Goal: Information Seeking & Learning: Learn about a topic

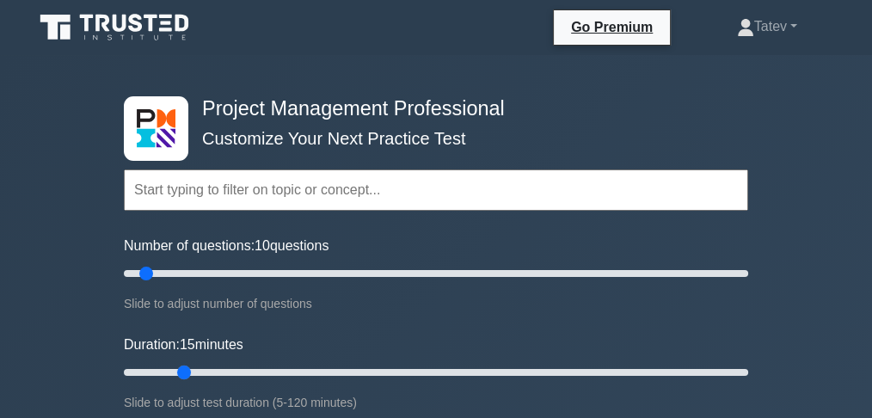
drag, startPoint x: 159, startPoint y: 366, endPoint x: 175, endPoint y: 366, distance: 16.3
type input "15"
click at [175, 366] on input "Duration: 15 minutes" at bounding box center [436, 372] width 625 height 21
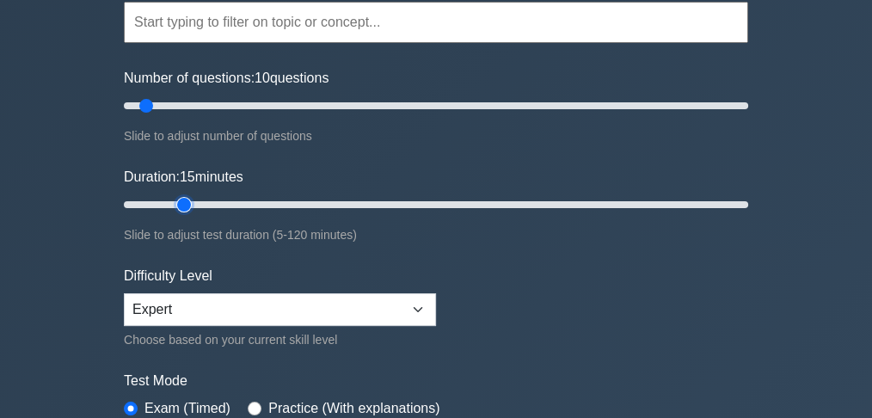
scroll to position [286, 0]
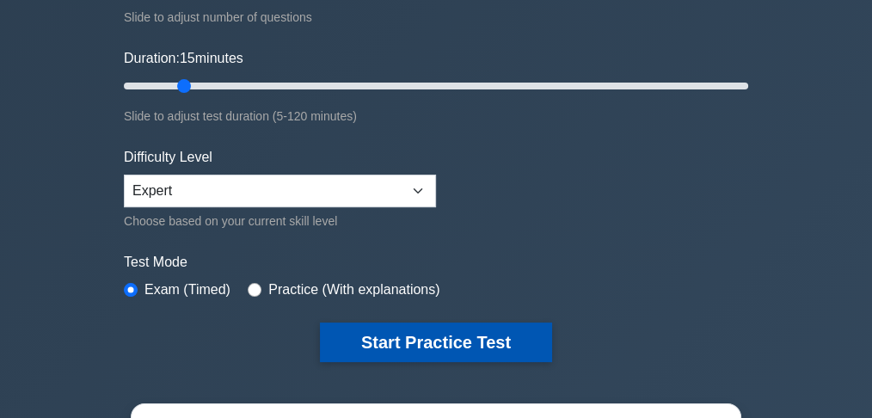
click at [377, 332] on button "Start Practice Test" at bounding box center [436, 343] width 232 height 40
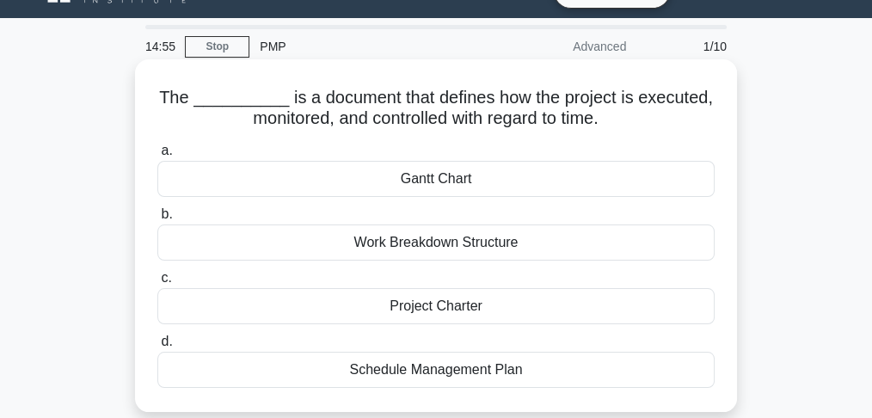
scroll to position [57, 0]
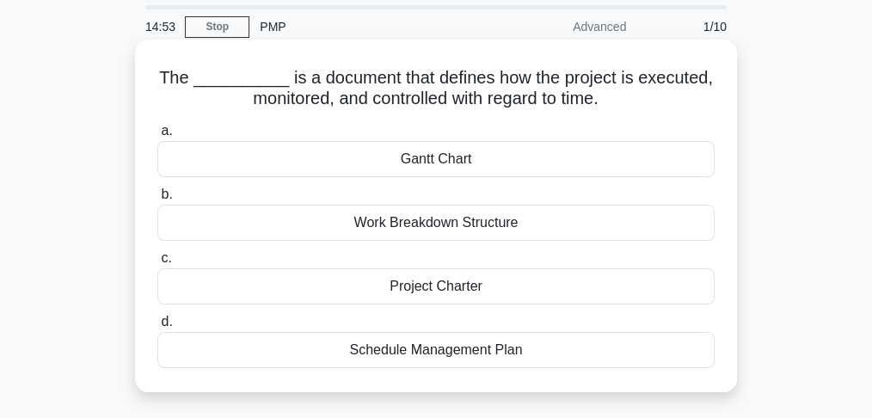
click at [404, 352] on div "Schedule Management Plan" at bounding box center [435, 350] width 557 height 36
click at [157, 328] on input "d. Schedule Management Plan" at bounding box center [157, 322] width 0 height 11
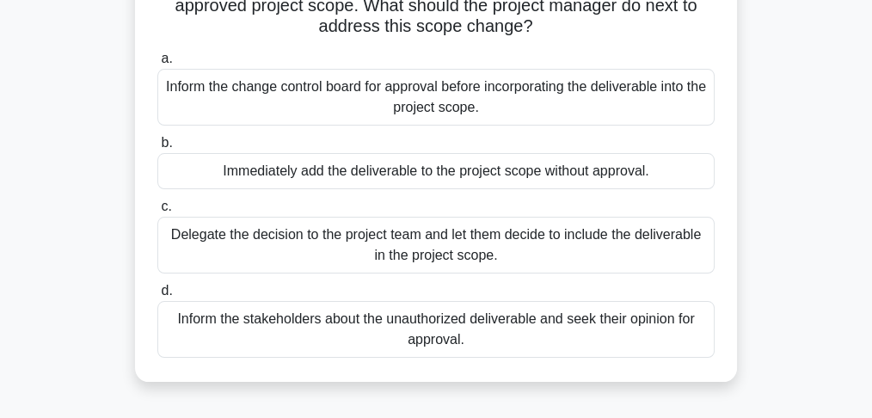
scroll to position [172, 0]
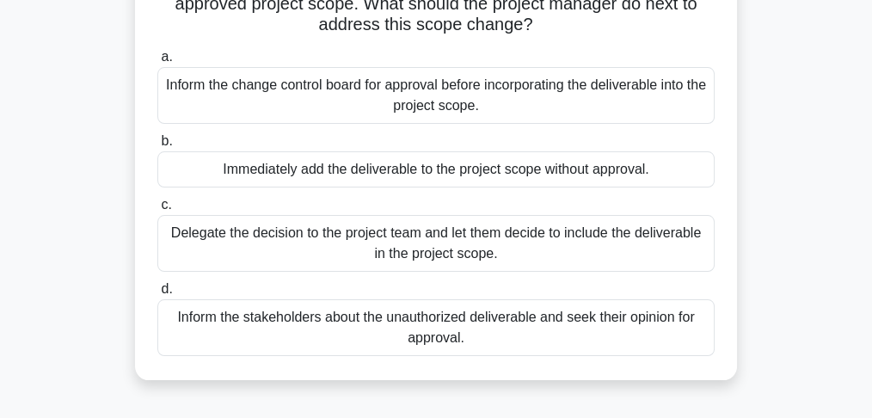
click at [540, 116] on div "Inform the change control board for approval before incorporating the deliverab…" at bounding box center [435, 95] width 557 height 57
click at [157, 63] on input "a. Inform the change control board for approval before incorporating the delive…" at bounding box center [157, 57] width 0 height 11
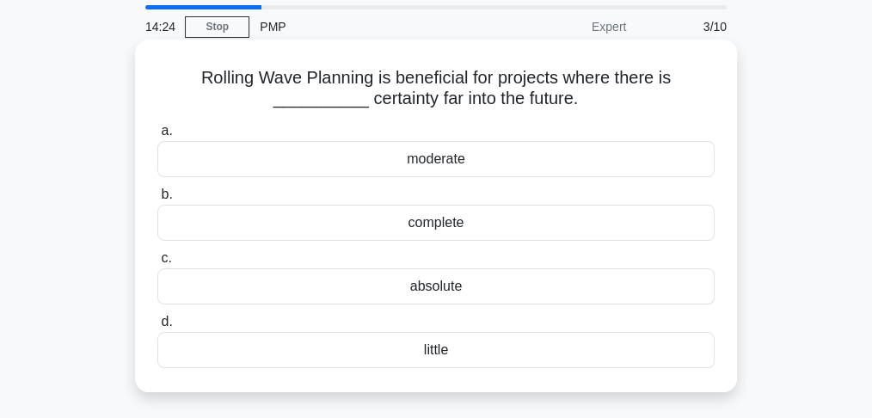
scroll to position [0, 0]
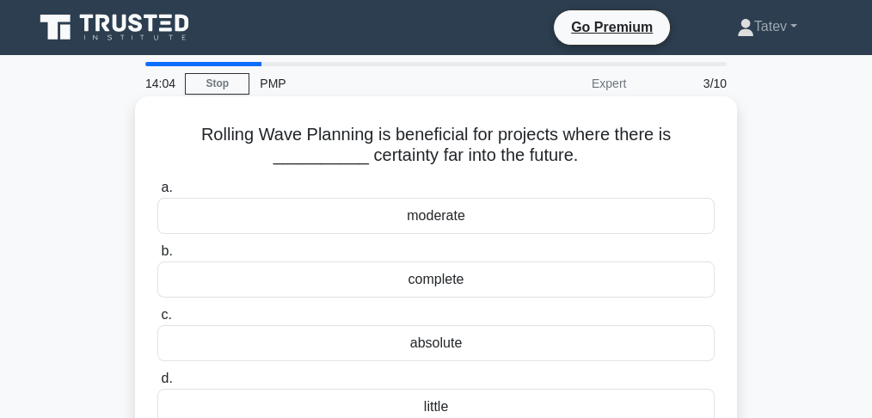
click at [440, 406] on div "little" at bounding box center [435, 407] width 557 height 36
click at [157, 385] on input "d. little" at bounding box center [157, 378] width 0 height 11
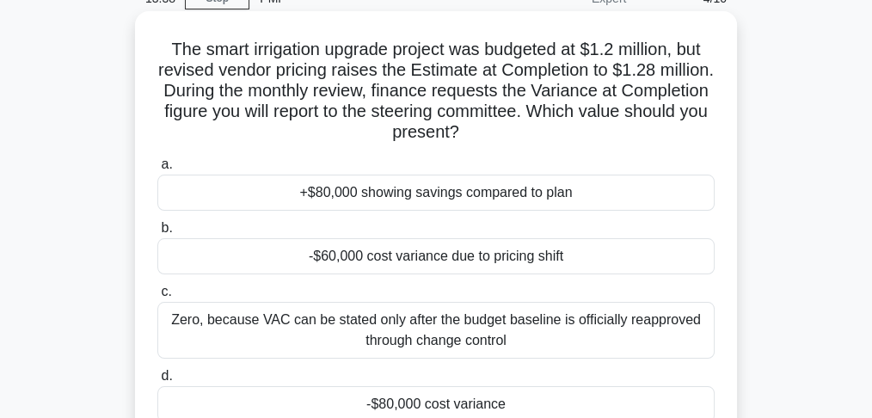
scroll to position [114, 0]
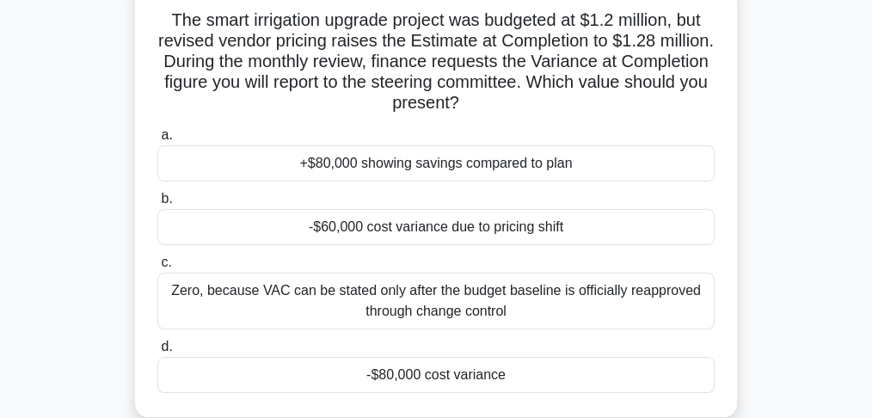
click at [466, 383] on div "-$80,000 cost variance" at bounding box center [435, 375] width 557 height 36
click at [157, 353] on input "d. -$80,000 cost variance" at bounding box center [157, 347] width 0 height 11
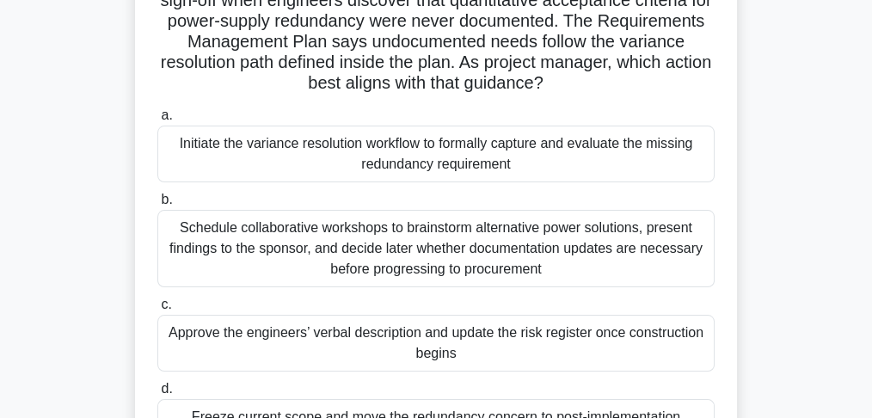
scroll to position [229, 0]
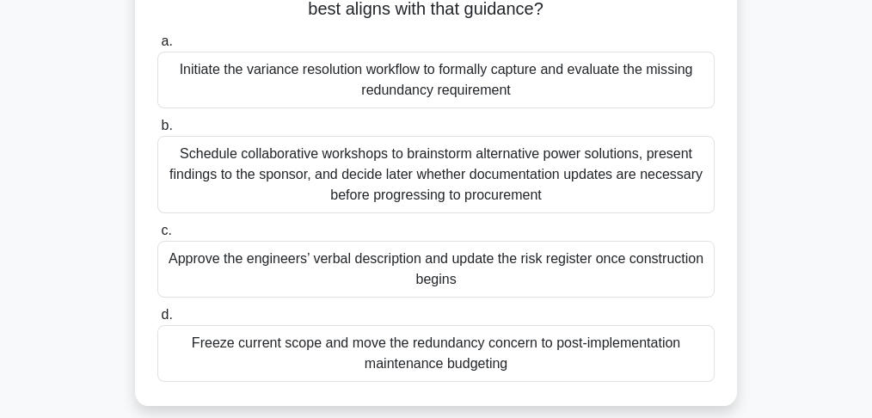
click at [408, 86] on div "Initiate the variance resolution workflow to formally capture and evaluate the …" at bounding box center [435, 80] width 557 height 57
click at [157, 47] on input "a. Initiate the variance resolution workflow to formally capture and evaluate t…" at bounding box center [157, 41] width 0 height 11
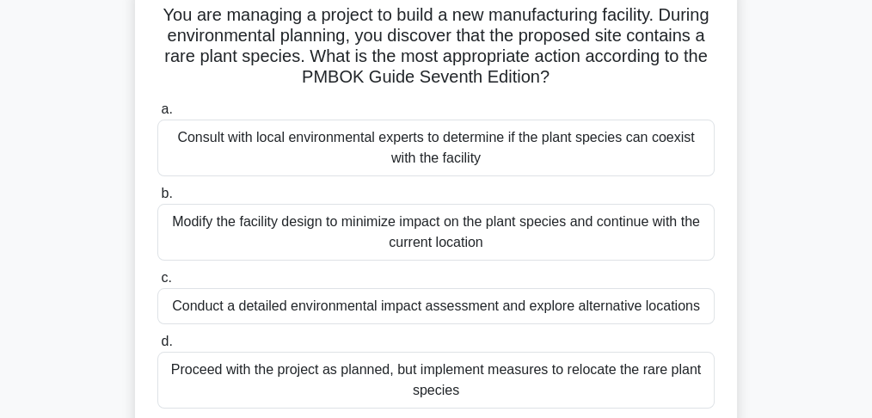
scroll to position [172, 0]
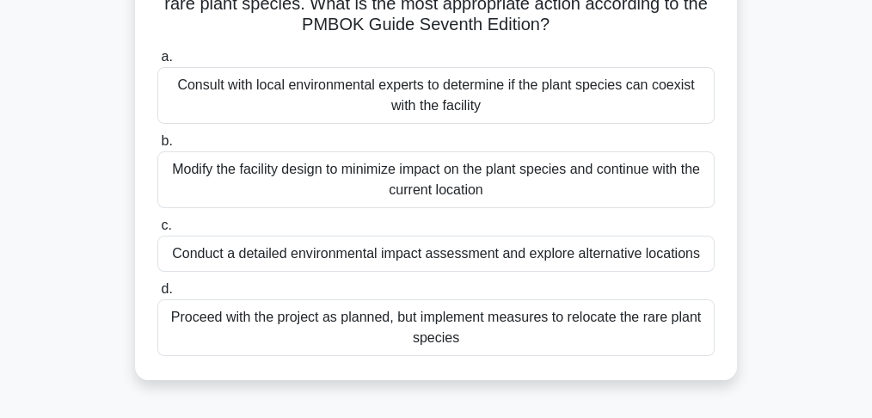
click at [367, 92] on div "Consult with local environmental experts to determine if the plant species can …" at bounding box center [435, 95] width 557 height 57
click at [157, 63] on input "a. Consult with local environmental experts to determine if the plant species c…" at bounding box center [157, 57] width 0 height 11
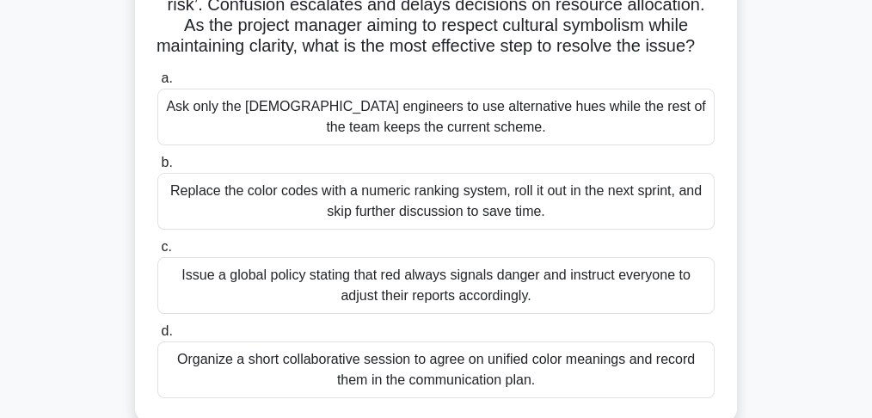
scroll to position [286, 0]
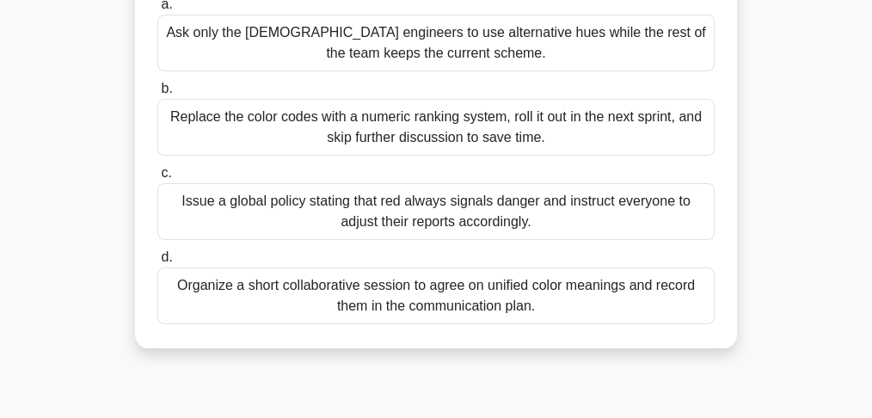
click at [370, 310] on div "Organize a short collaborative session to agree on unified color meanings and r…" at bounding box center [435, 296] width 557 height 57
click at [157, 263] on input "d. Organize a short collaborative session to agree on unified color meanings an…" at bounding box center [157, 257] width 0 height 11
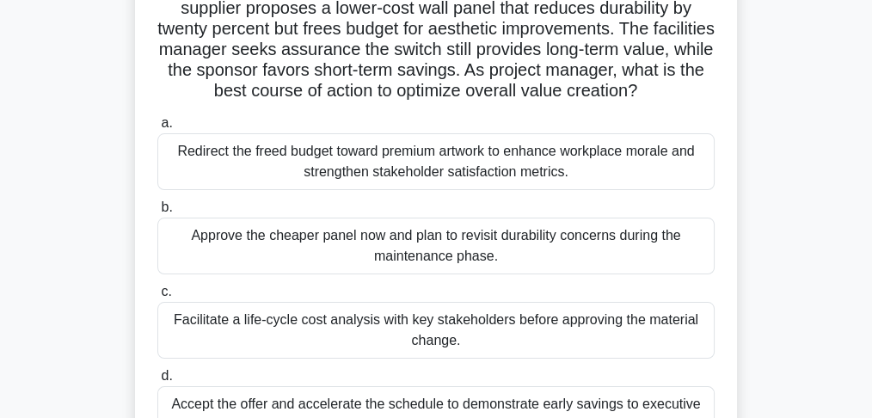
scroll to position [172, 0]
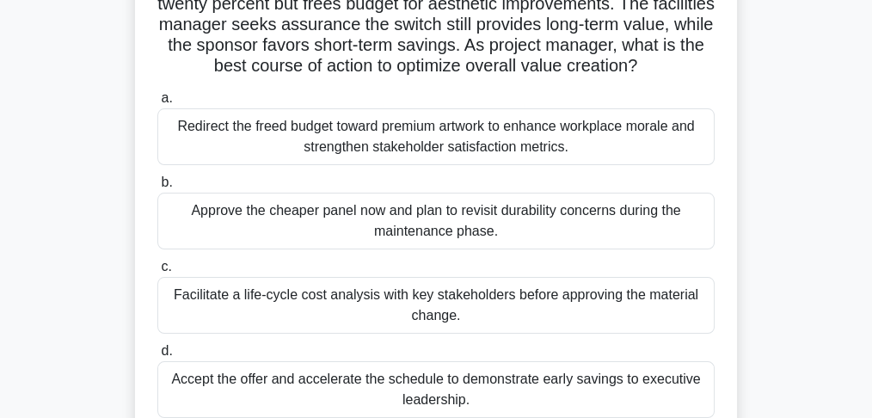
click at [508, 317] on div "Facilitate a life-cycle cost analysis with key stakeholders before approving th…" at bounding box center [435, 305] width 557 height 57
click at [157, 273] on input "c. Facilitate a life-cycle cost analysis with key stakeholders before approving…" at bounding box center [157, 267] width 0 height 11
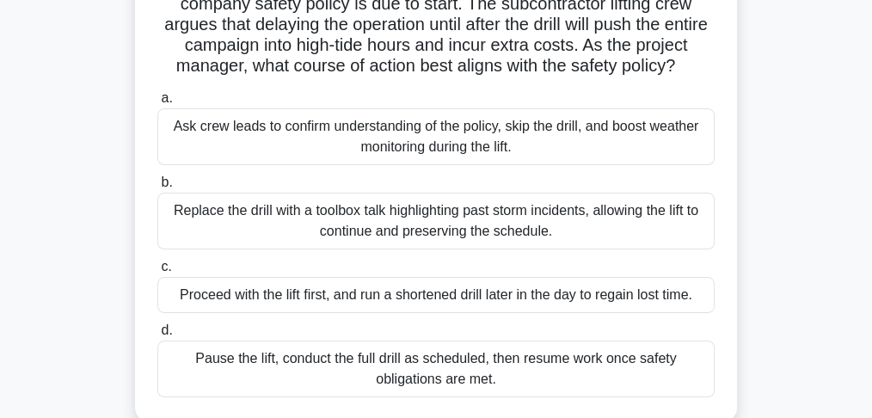
click at [376, 165] on div "Ask crew leads to confirm understanding of the policy, skip the drill, and boos…" at bounding box center [435, 136] width 557 height 57
click at [157, 104] on input "a. Ask crew leads to confirm understanding of the policy, skip the drill, and b…" at bounding box center [157, 98] width 0 height 11
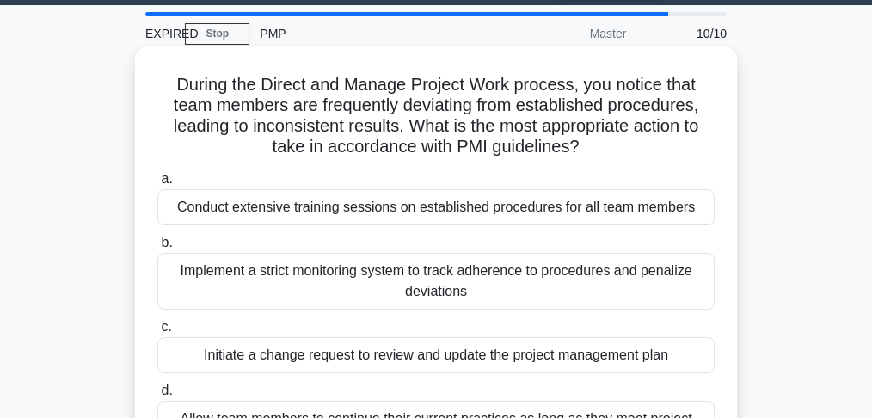
scroll to position [5, 0]
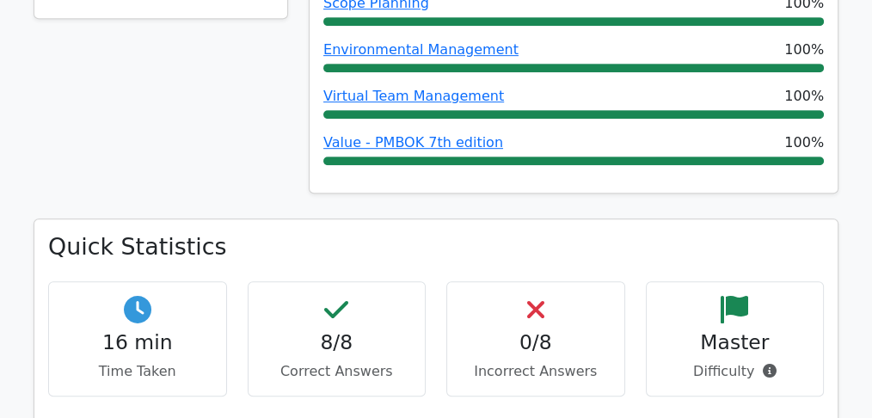
scroll to position [975, 0]
